Goal: Task Accomplishment & Management: Manage account settings

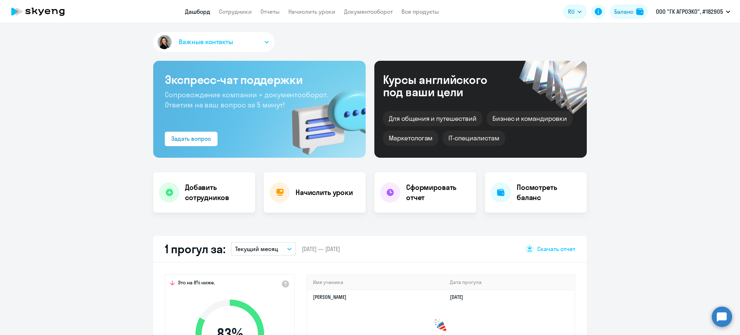
select select "30"
click at [243, 15] on link "Сотрудники" at bounding box center [235, 11] width 33 height 7
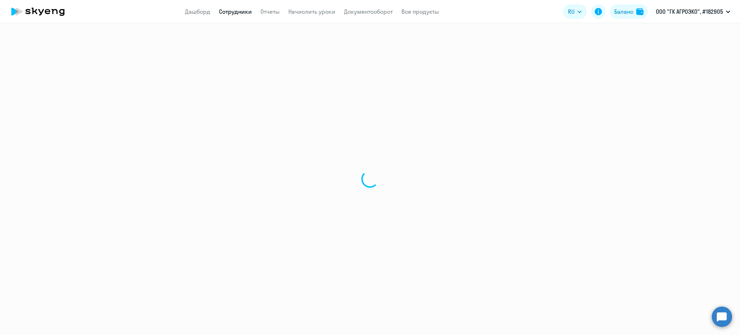
select select "30"
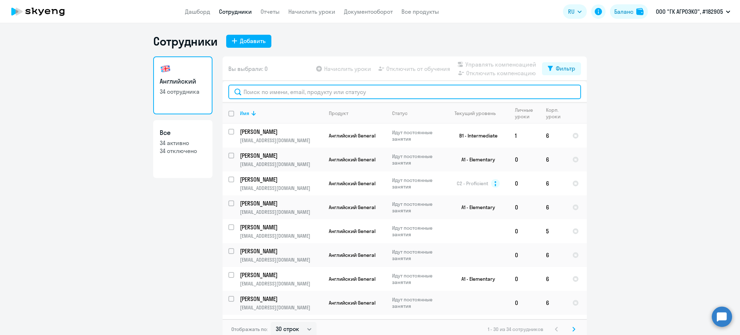
click at [274, 90] on input "text" at bounding box center [404, 92] width 353 height 14
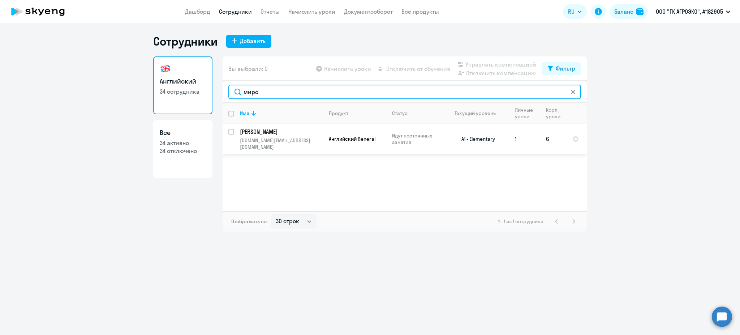
type input "миро"
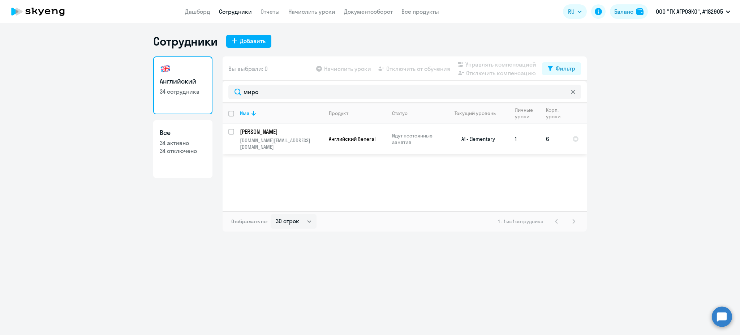
click at [295, 133] on p "[PERSON_NAME]" at bounding box center [281, 132] width 82 height 8
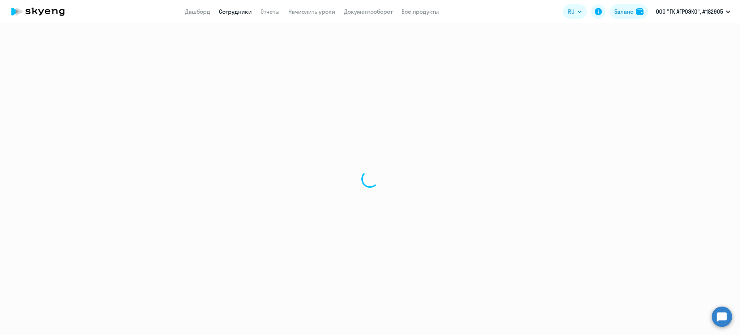
select select "english"
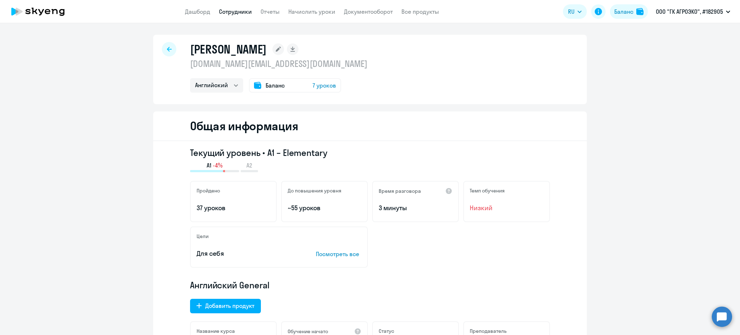
click at [167, 50] on icon at bounding box center [169, 49] width 5 height 5
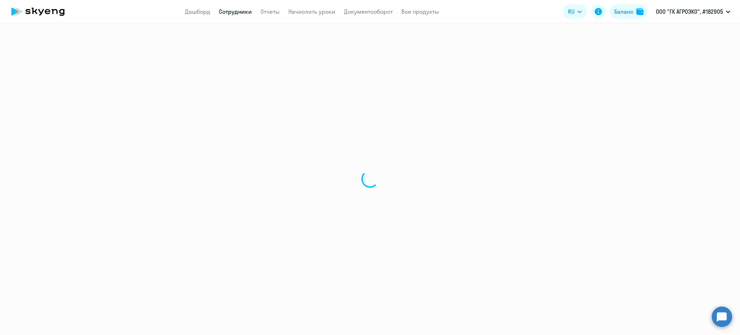
select select "30"
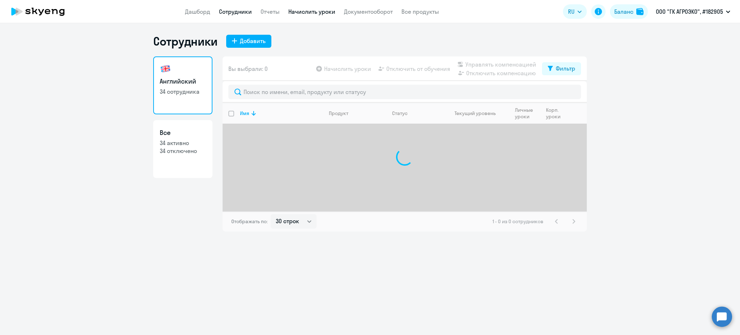
click at [322, 9] on link "Начислить уроки" at bounding box center [311, 11] width 47 height 7
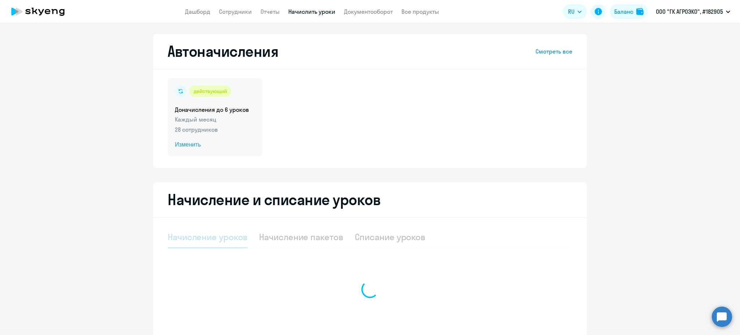
select select "10"
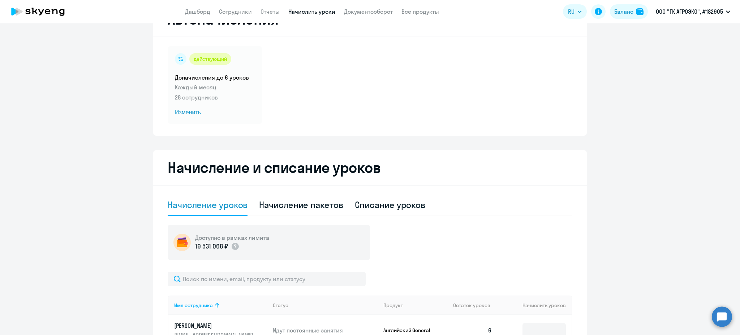
scroll to position [48, 0]
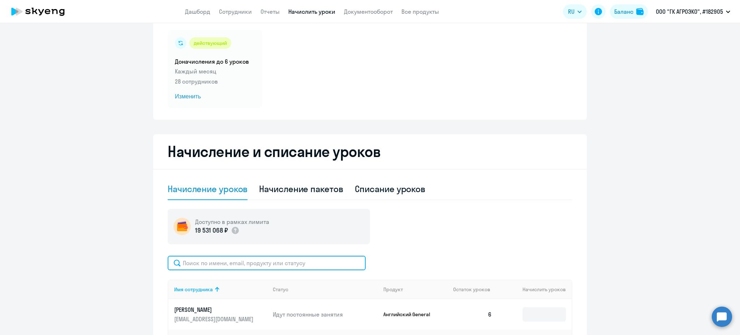
click at [218, 264] on input "text" at bounding box center [267, 263] width 198 height 14
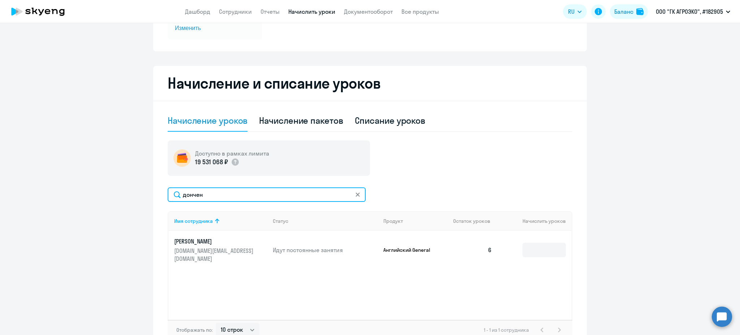
scroll to position [145, 0]
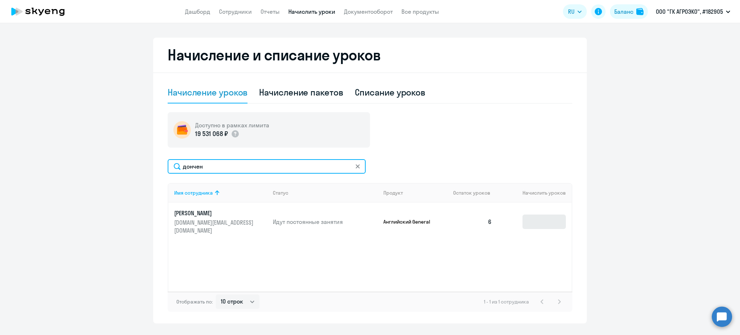
type input "дончен"
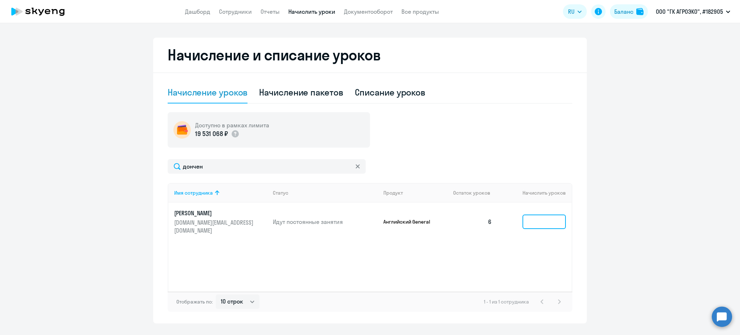
click at [550, 217] on input at bounding box center [544, 221] width 43 height 14
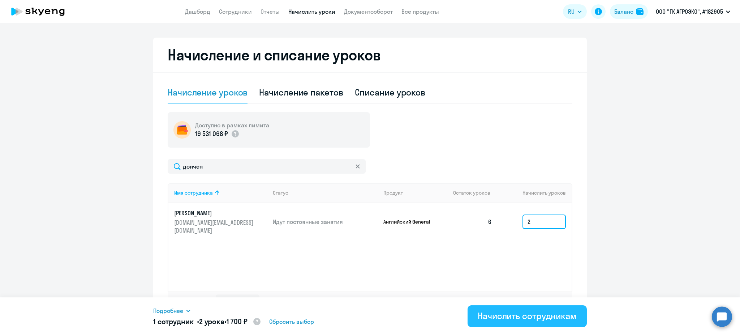
type input "2"
click at [531, 314] on div "Начислить сотрудникам" at bounding box center [527, 316] width 99 height 12
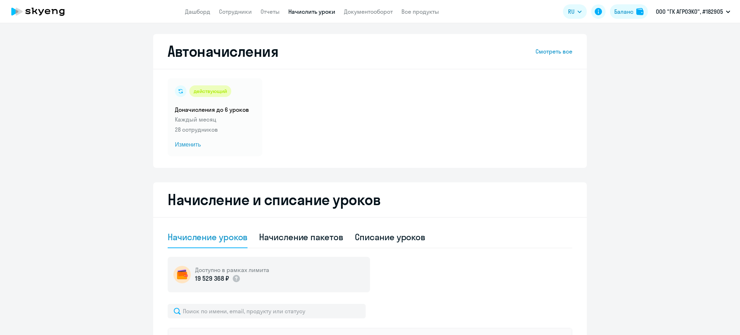
select select "10"
